Goal: Task Accomplishment & Management: Manage account settings

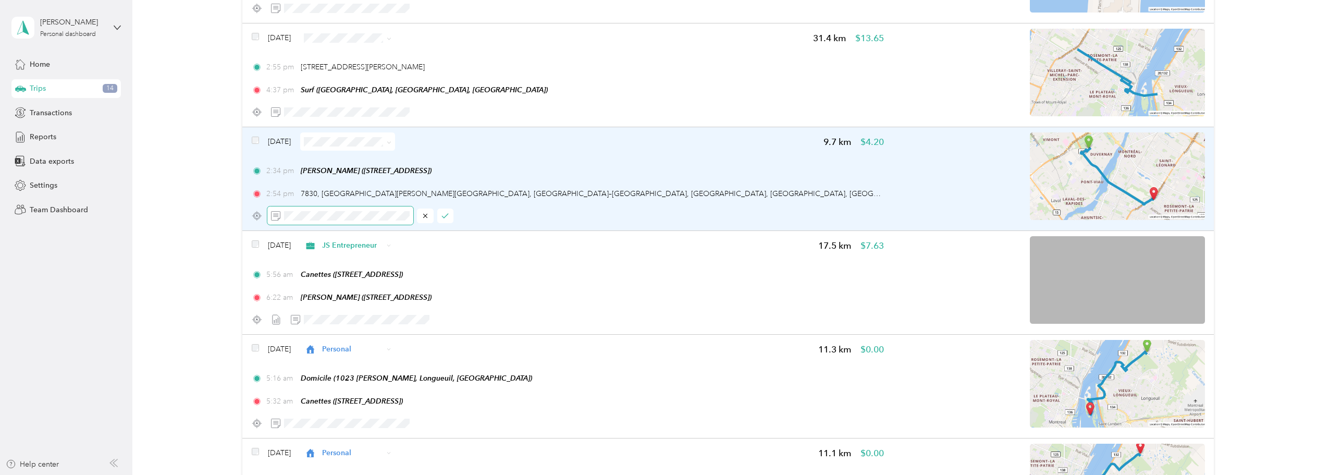
scroll to position [0, 52]
click at [446, 216] on icon "button" at bounding box center [445, 216] width 6 height 4
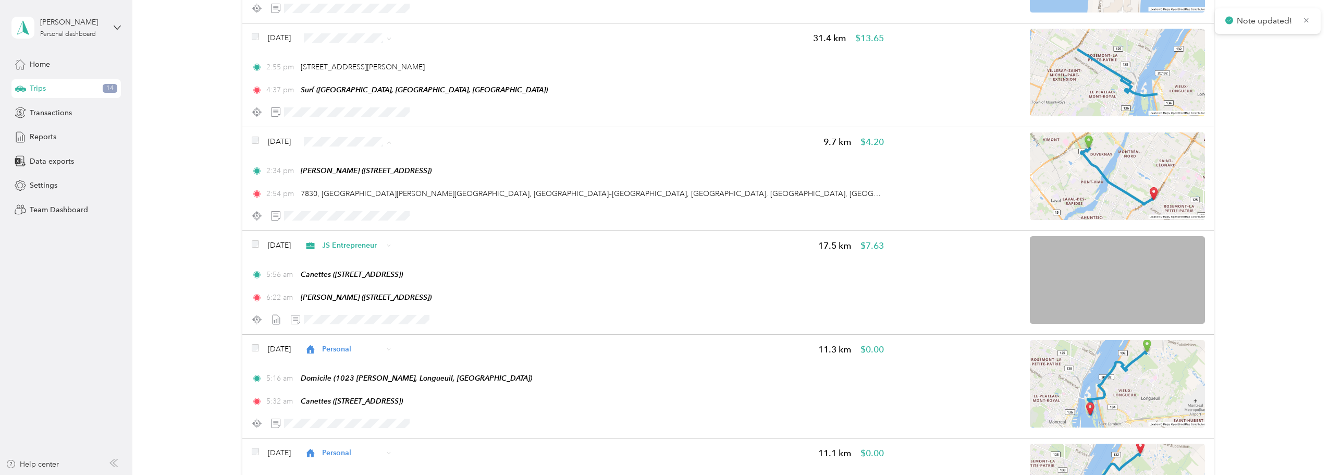
click at [355, 165] on span "JS Entrepreneur" at bounding box center [373, 160] width 62 height 11
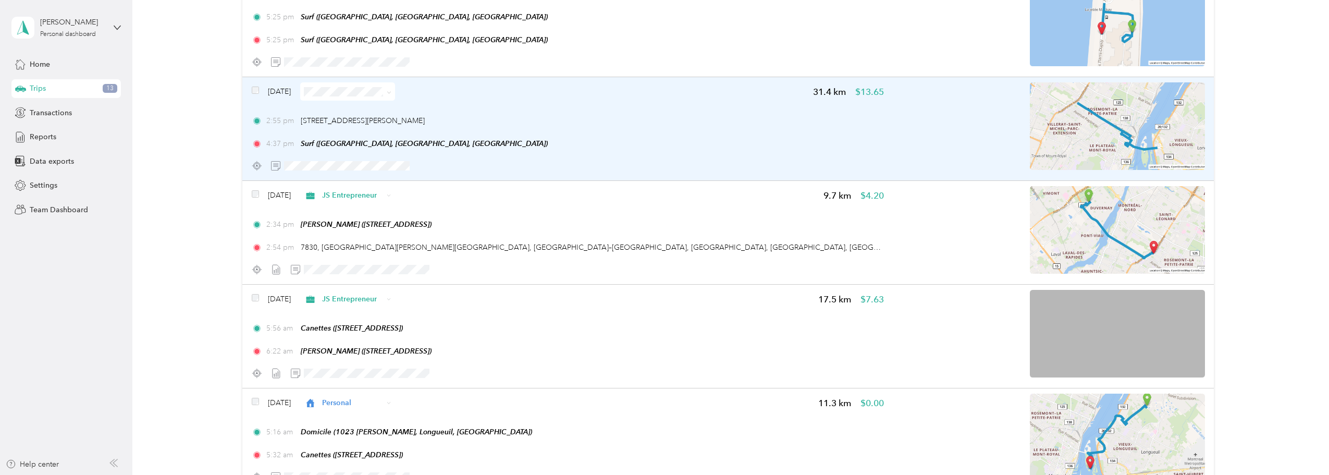
scroll to position [469, 0]
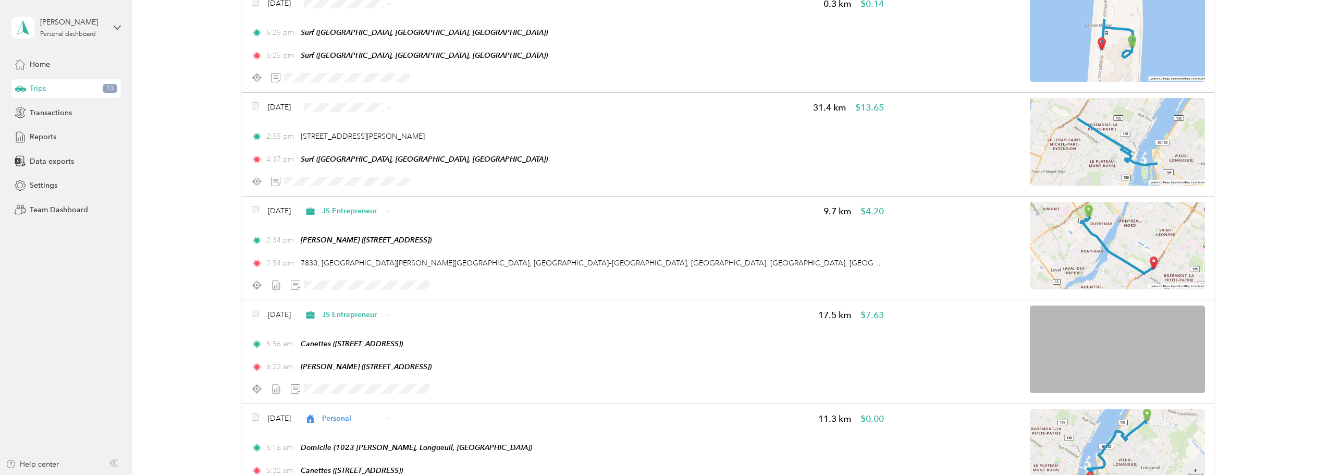
click at [339, 140] on span "Personal" at bounding box center [363, 144] width 80 height 11
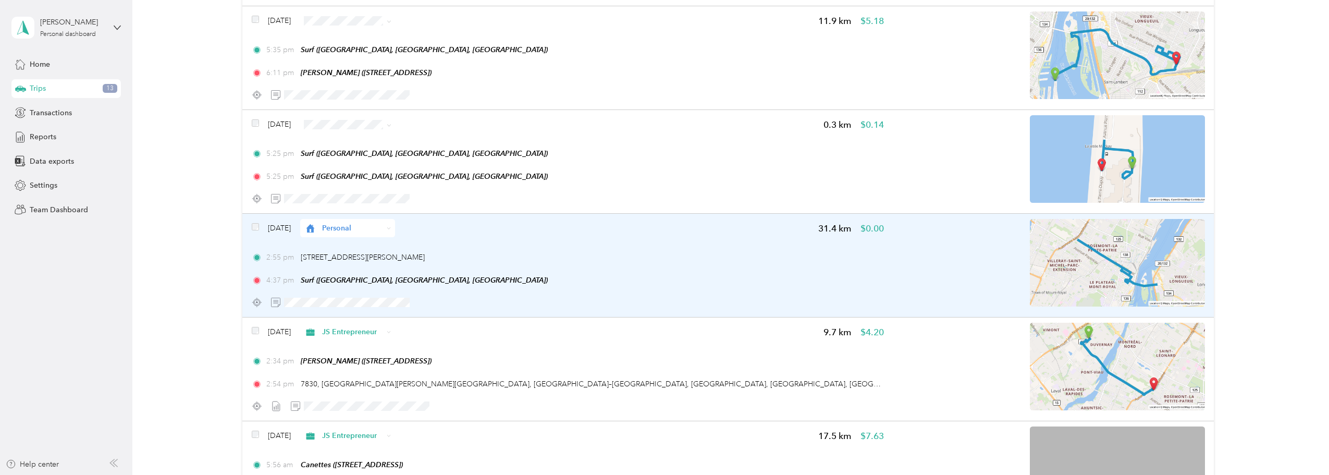
scroll to position [348, 0]
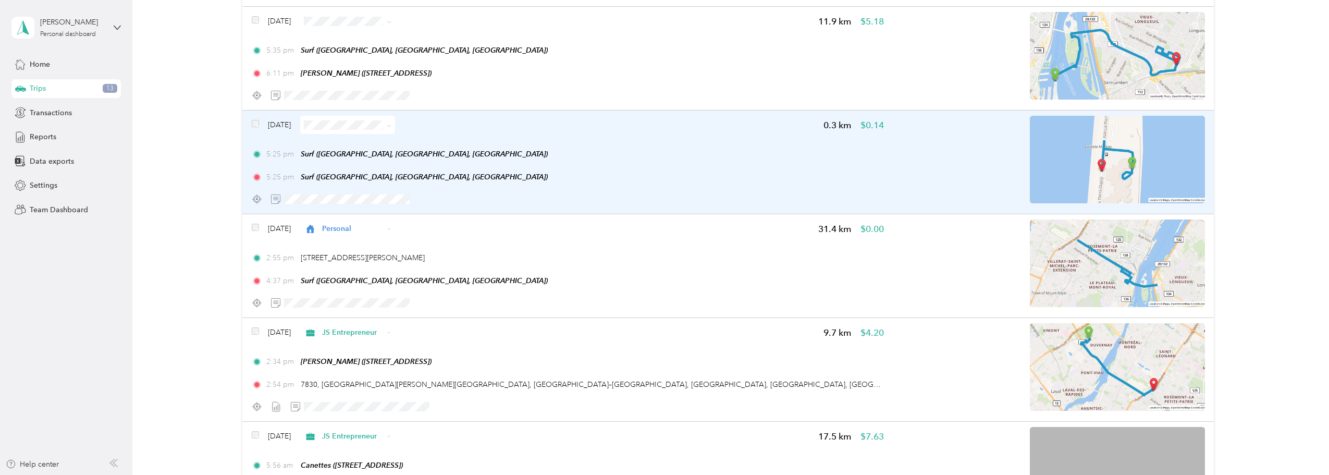
click at [363, 119] on span at bounding box center [347, 125] width 95 height 18
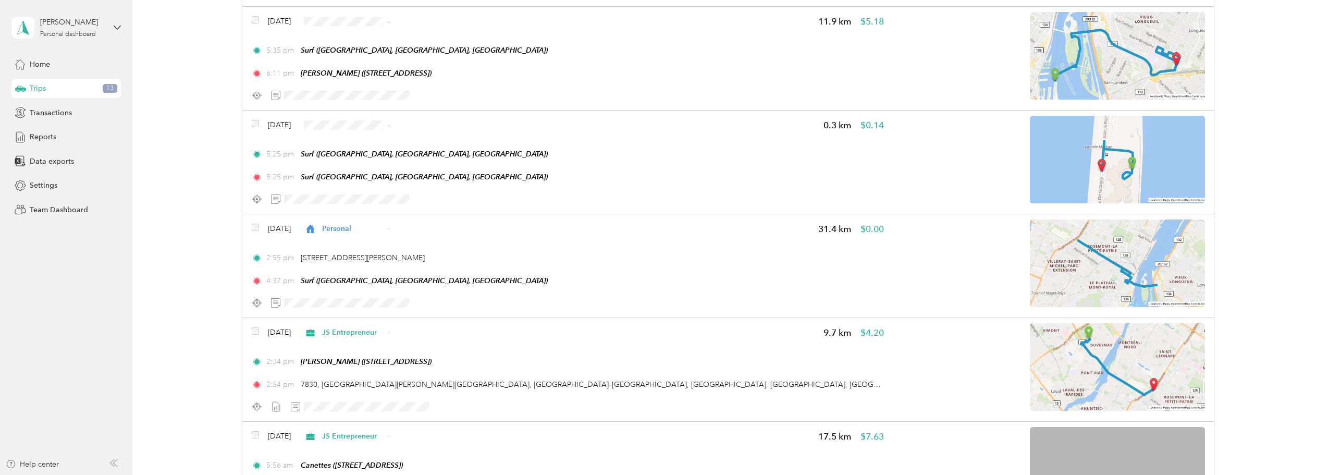
click at [355, 163] on span "Personal" at bounding box center [373, 162] width 62 height 11
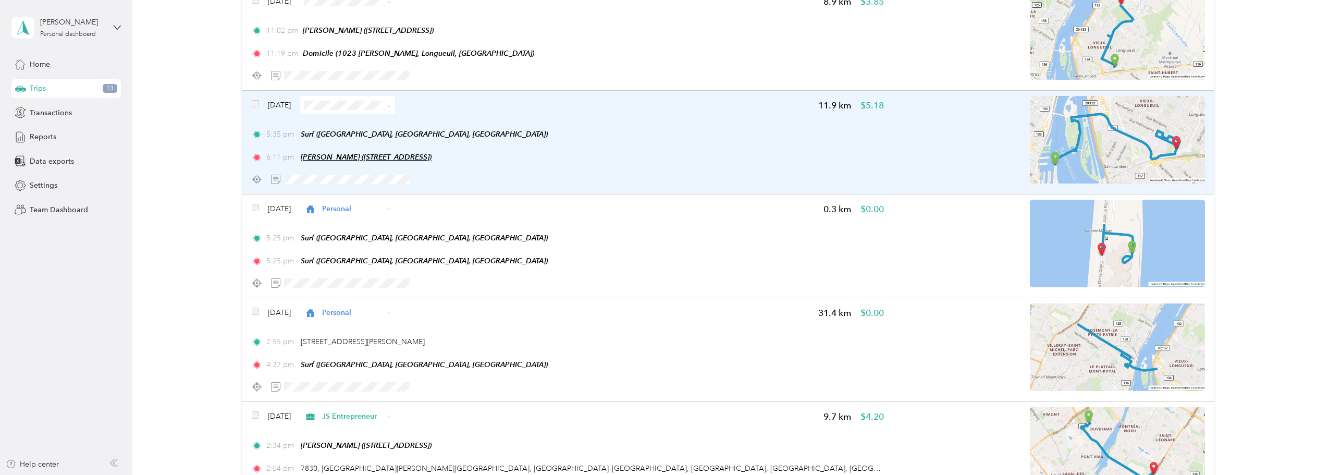
scroll to position [347, 0]
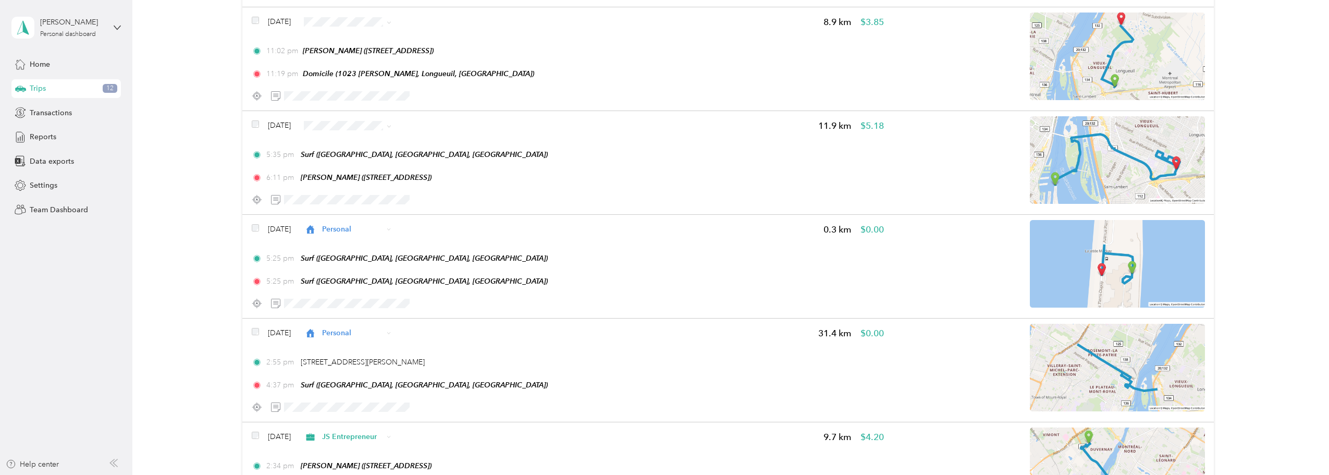
click at [355, 163] on span "Personal" at bounding box center [373, 162] width 62 height 11
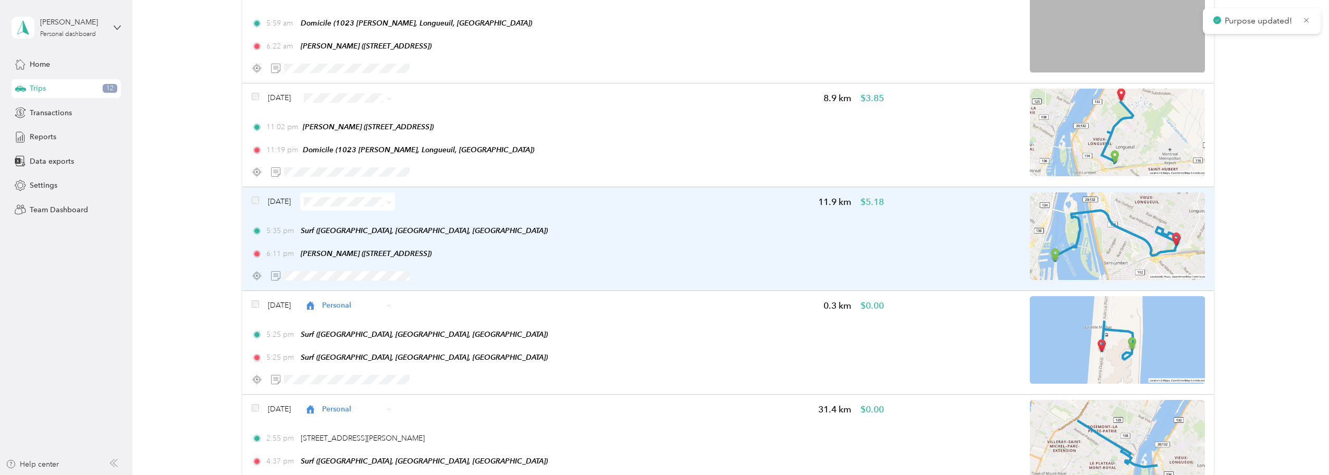
scroll to position [225, 0]
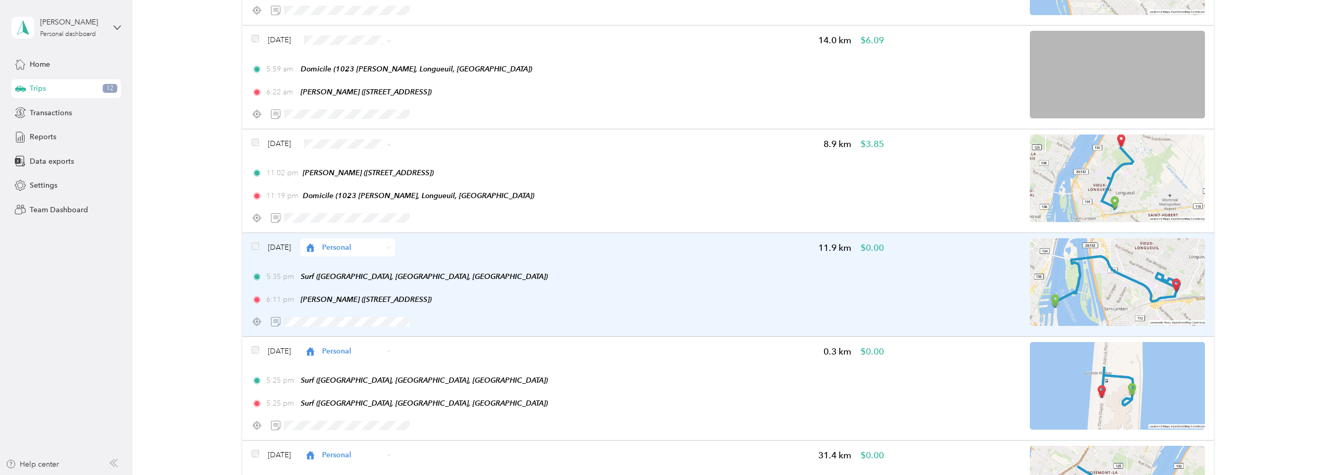
click at [342, 177] on span "Personal" at bounding box center [373, 181] width 62 height 11
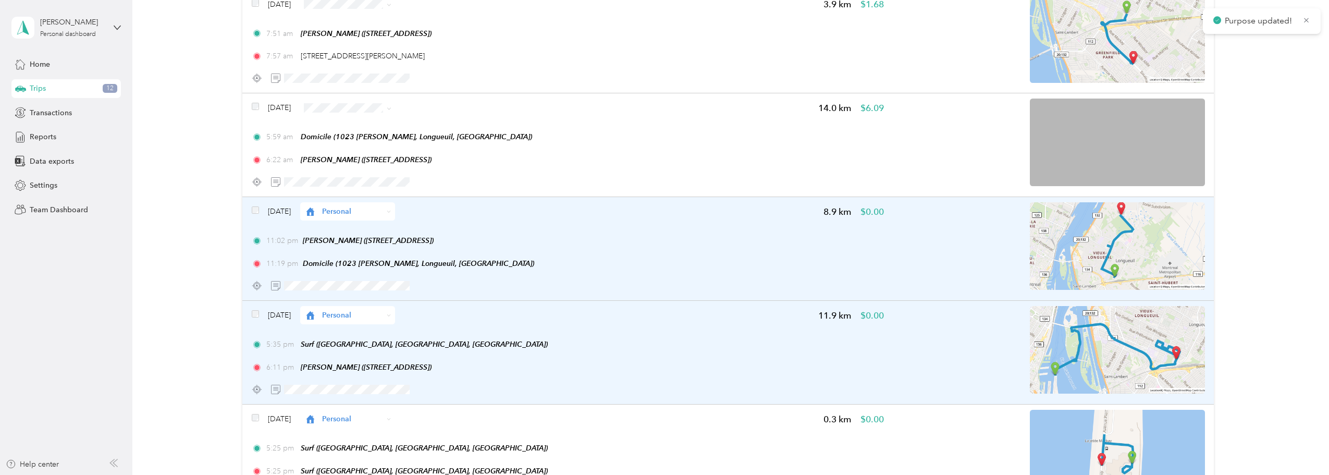
scroll to position [121, 0]
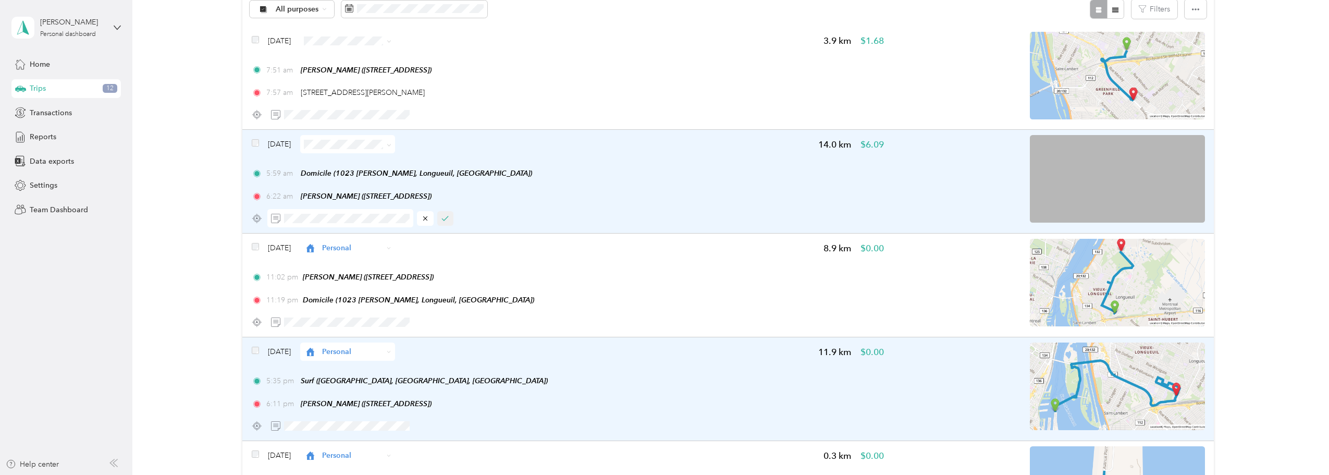
click at [448, 212] on button "button" at bounding box center [445, 218] width 17 height 15
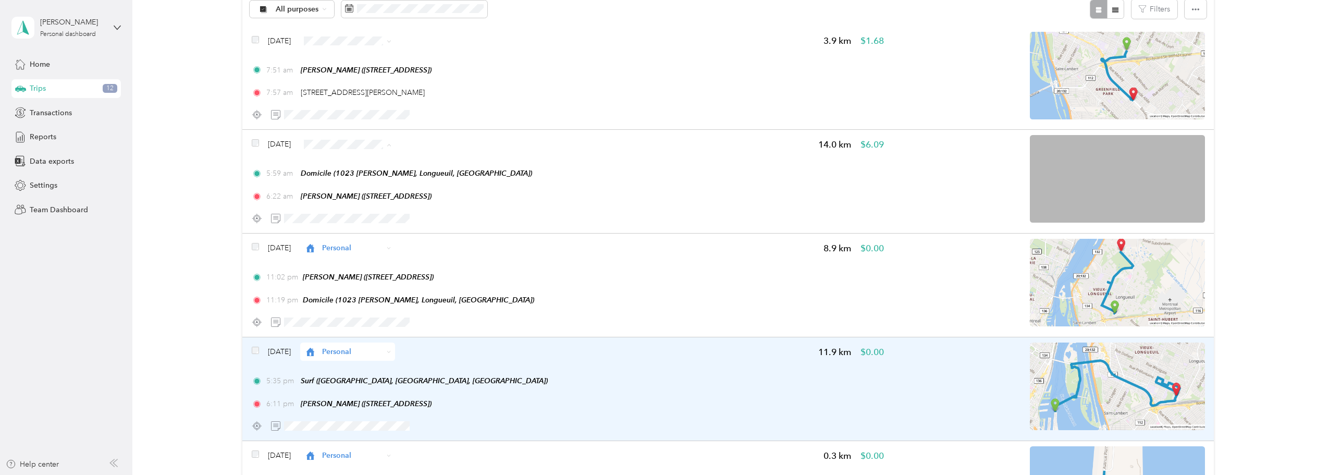
click at [358, 159] on span "JS Entrepreneur" at bounding box center [373, 163] width 62 height 11
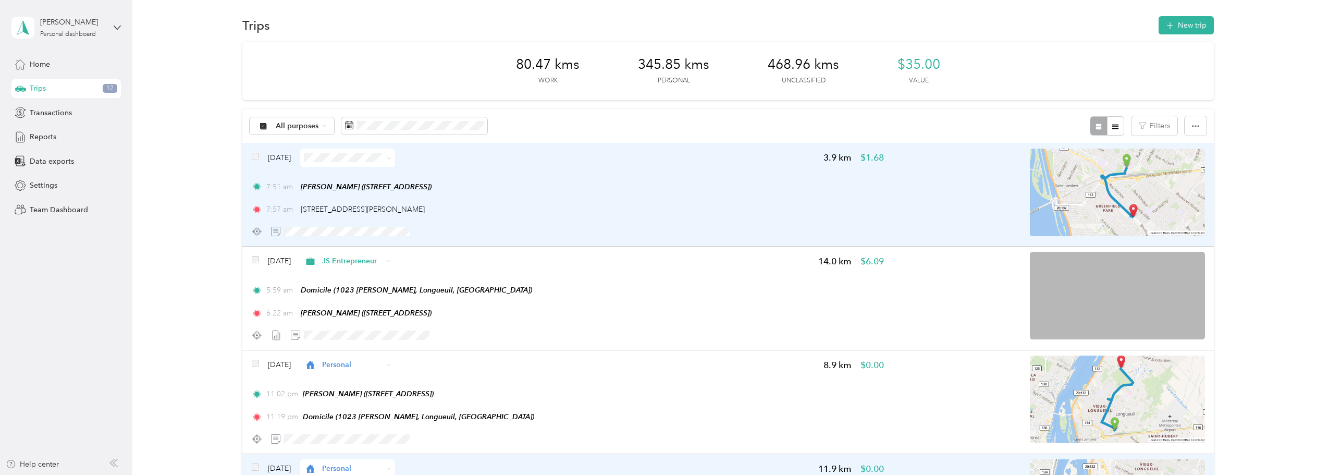
scroll to position [0, 0]
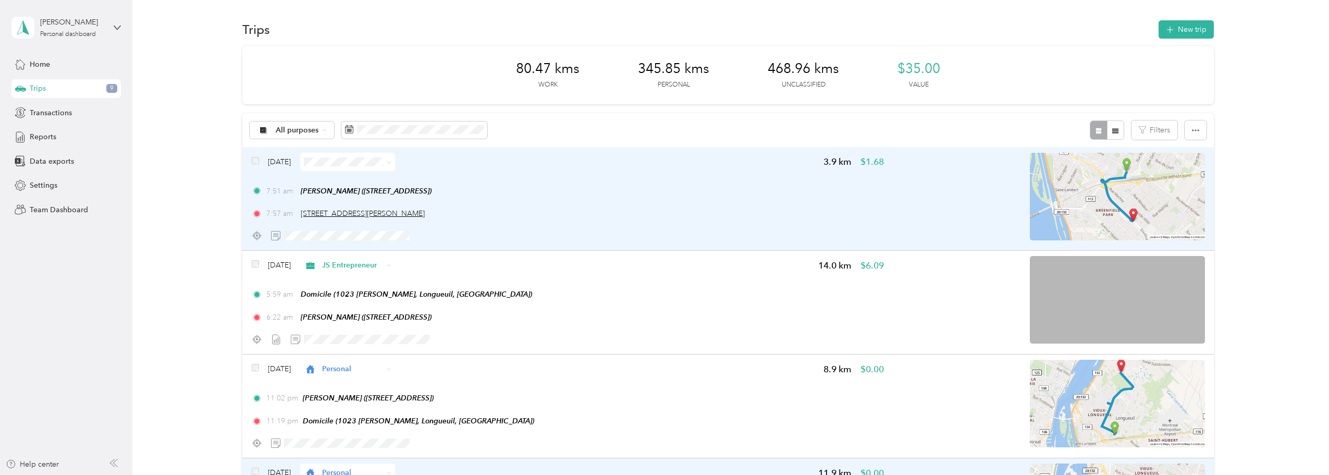
click at [357, 210] on span "[STREET_ADDRESS][PERSON_NAME]" at bounding box center [363, 213] width 124 height 9
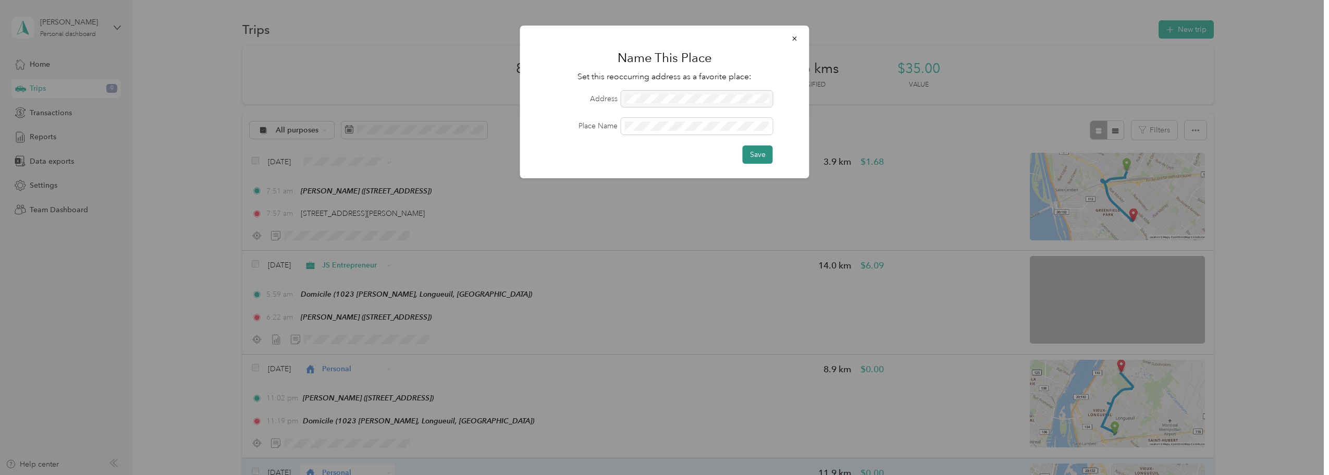
click at [758, 156] on button "Save" at bounding box center [758, 154] width 30 height 18
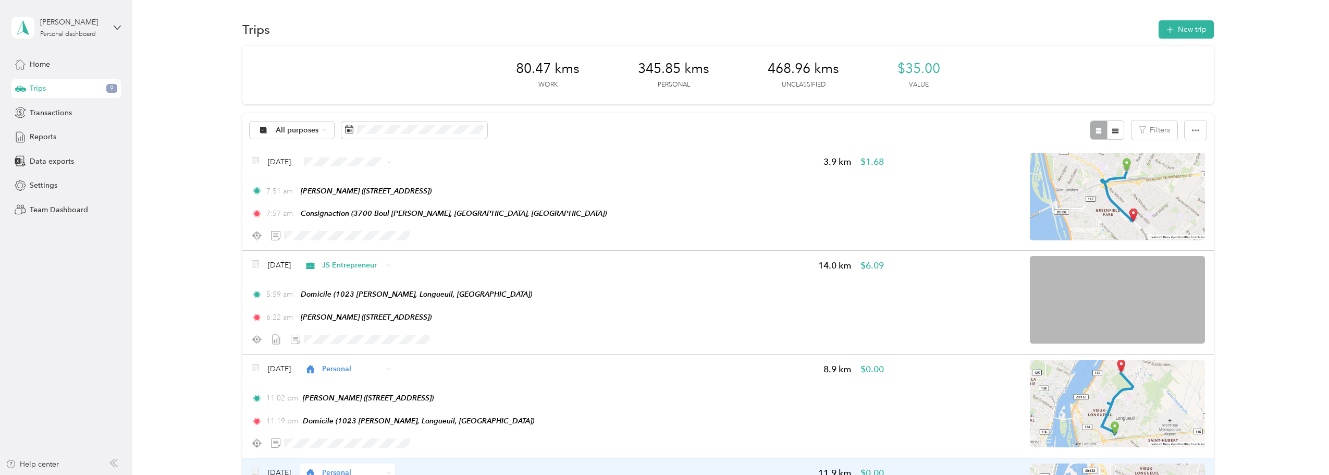
click at [353, 196] on span "Personal" at bounding box center [373, 198] width 62 height 11
